Goal: Transaction & Acquisition: Purchase product/service

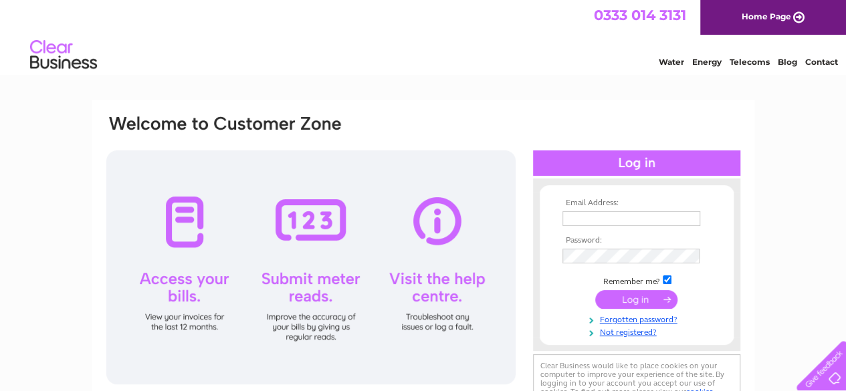
type input "cobbinshawloch@gmail.com"
click at [638, 299] on input "submit" at bounding box center [636, 299] width 82 height 19
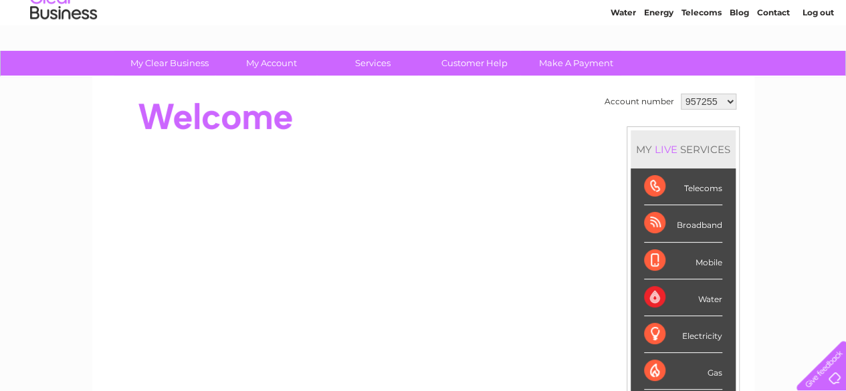
scroll to position [67, 0]
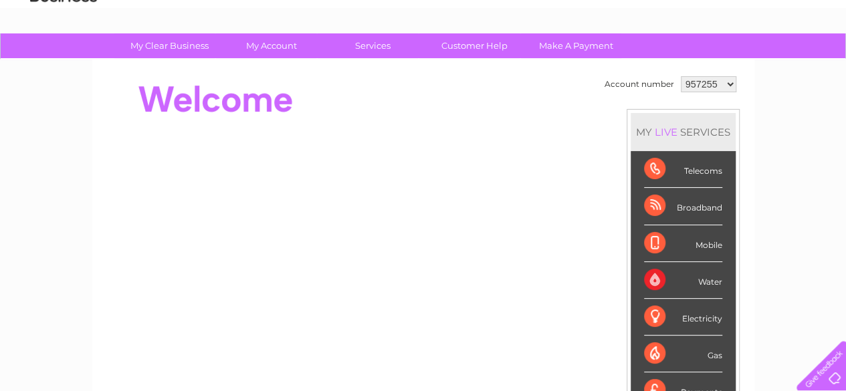
click at [725, 82] on select "957255 1150049" at bounding box center [709, 84] width 56 height 16
select select "1150049"
click at [681, 76] on select "957255 1150049" at bounding box center [709, 84] width 56 height 16
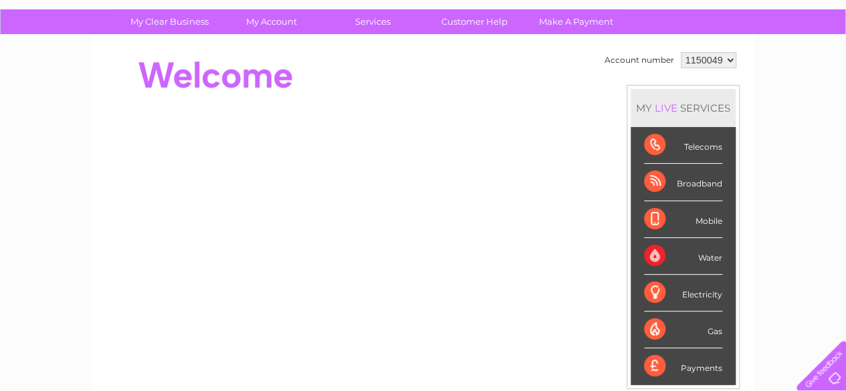
scroll to position [67, 0]
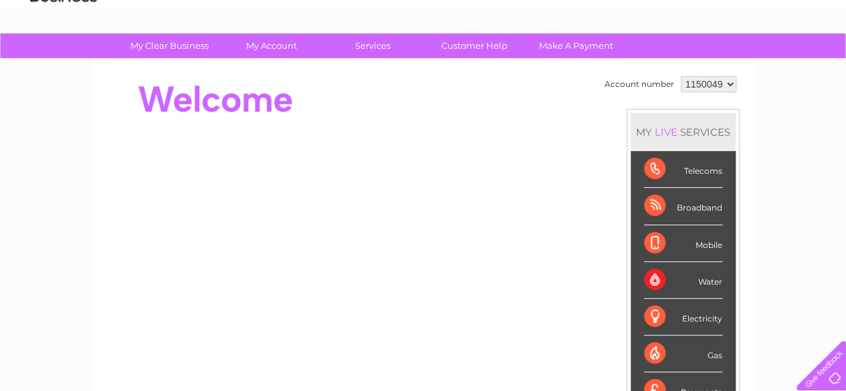
click at [698, 278] on div "Water" at bounding box center [683, 280] width 78 height 37
click at [648, 278] on div "Water" at bounding box center [683, 280] width 78 height 37
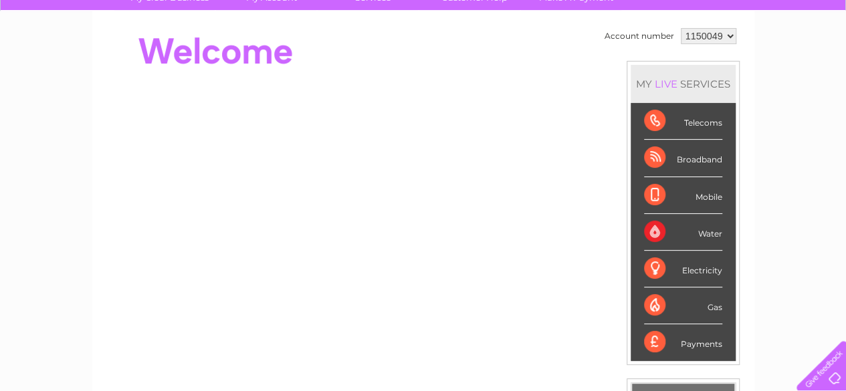
scroll to position [134, 0]
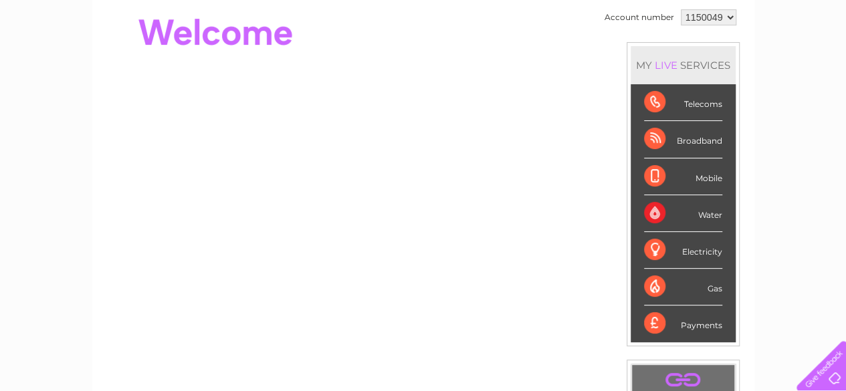
click at [707, 216] on div "Water" at bounding box center [683, 213] width 78 height 37
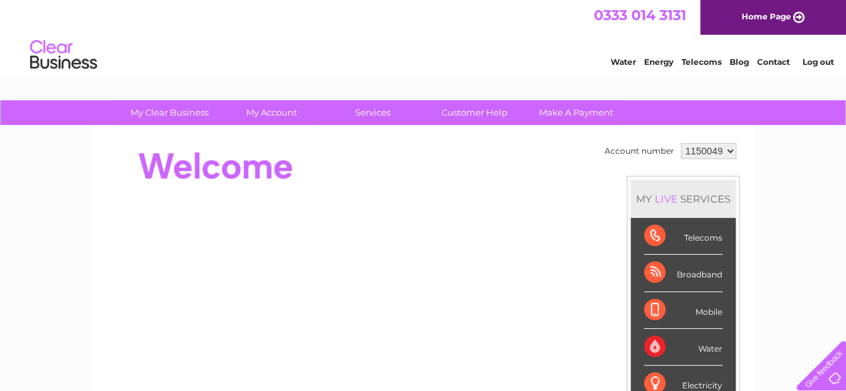
scroll to position [0, 0]
click at [728, 151] on select "957255 1150049" at bounding box center [709, 151] width 56 height 16
select select "957255"
click at [681, 143] on select "957255 1150049" at bounding box center [709, 151] width 56 height 16
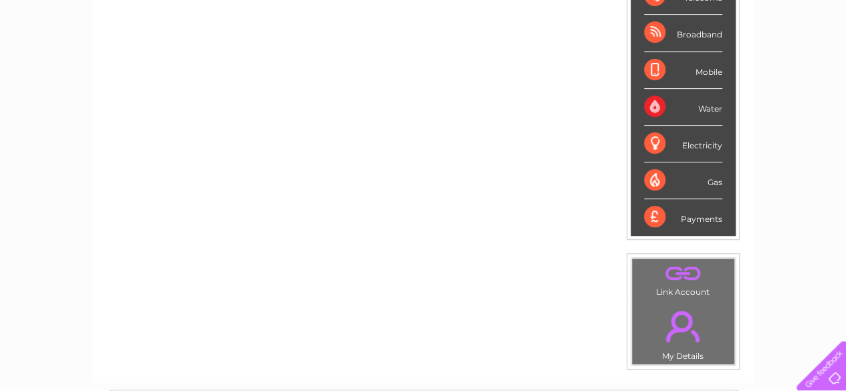
scroll to position [267, 0]
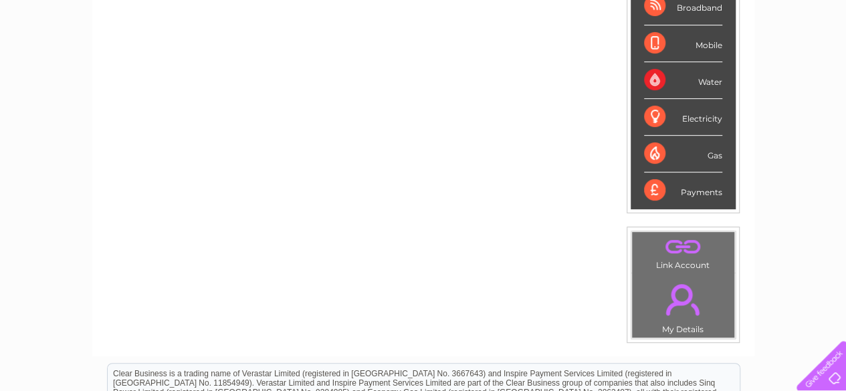
click at [674, 308] on link "." at bounding box center [684, 299] width 96 height 47
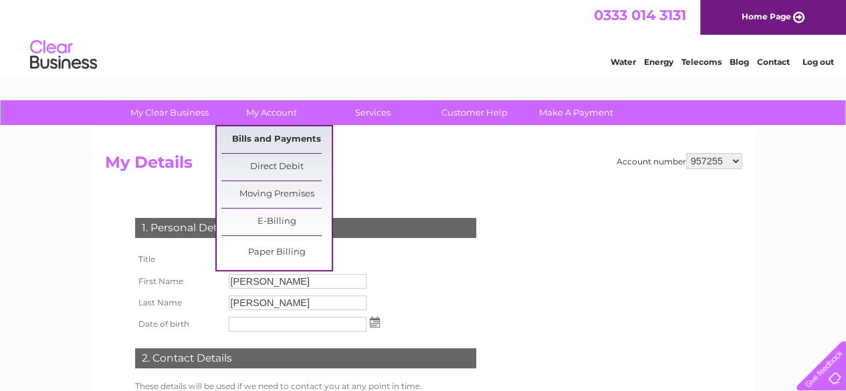
click at [278, 137] on link "Bills and Payments" at bounding box center [276, 139] width 110 height 27
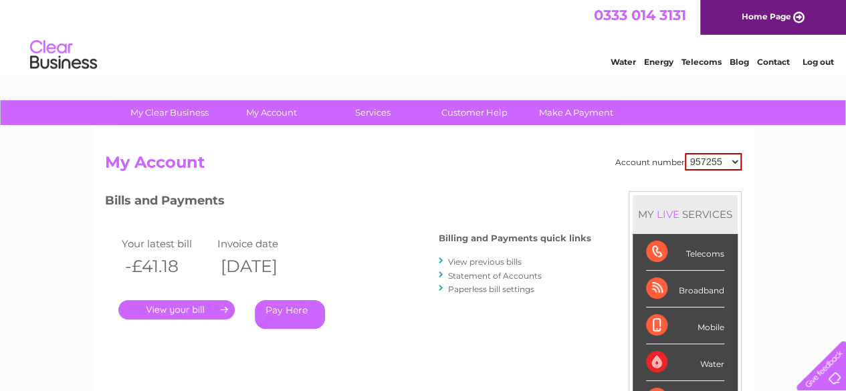
click at [175, 308] on link "." at bounding box center [176, 309] width 116 height 19
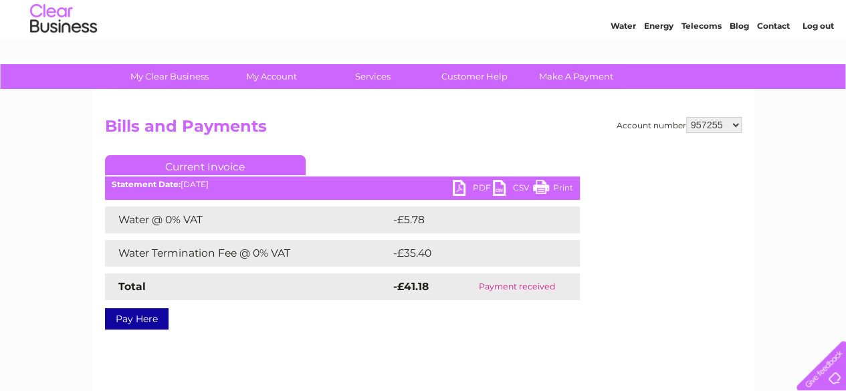
scroll to position [67, 0]
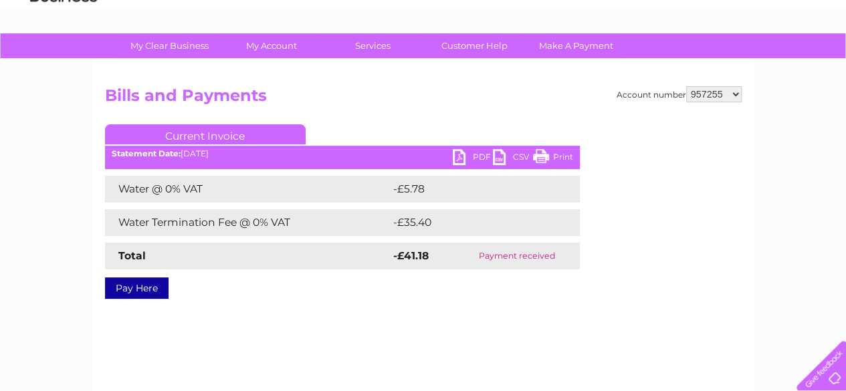
click at [137, 286] on link "Pay Here" at bounding box center [137, 288] width 64 height 21
click at [459, 155] on link "PDF" at bounding box center [473, 158] width 40 height 19
click at [733, 93] on select "957255 1150049" at bounding box center [714, 94] width 56 height 16
select select "1150049"
click at [687, 86] on select "957255 1150049" at bounding box center [714, 94] width 56 height 16
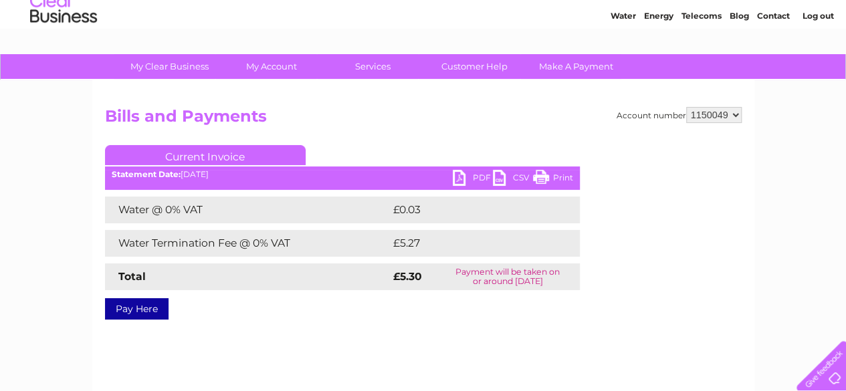
scroll to position [67, 0]
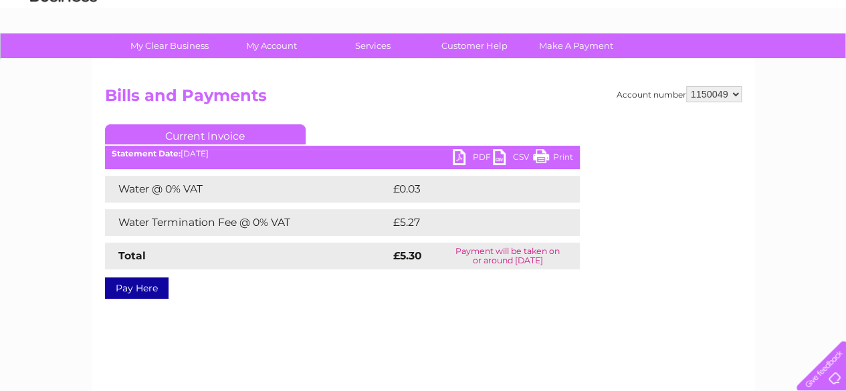
click at [459, 155] on link "PDF" at bounding box center [473, 158] width 40 height 19
click at [476, 45] on link "Customer Help" at bounding box center [474, 45] width 110 height 25
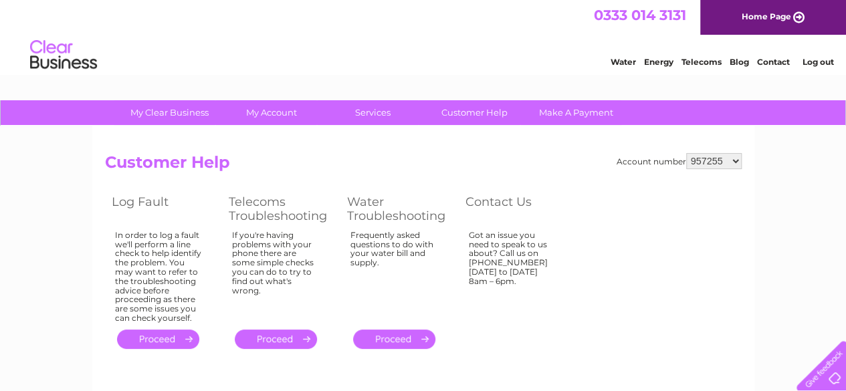
click at [514, 300] on div "Got an issue you need to speak to us about? Call us on [PHONE_NUMBER] [DATE] to…" at bounding box center [512, 274] width 87 height 87
click at [490, 207] on th "Contact Us" at bounding box center [517, 208] width 117 height 35
click at [775, 60] on link "Contact" at bounding box center [773, 62] width 33 height 10
